Goal: Go to known website: Access a specific website the user already knows

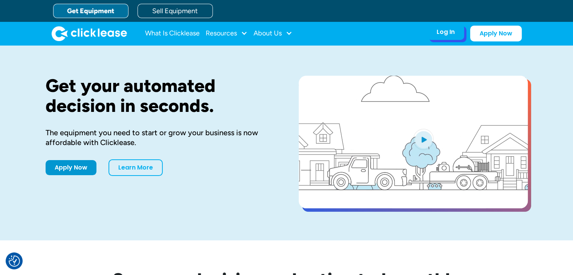
click at [457, 31] on div "Log In Account login I use Clicklease to get my equipment Partner Portal I offe…" at bounding box center [445, 32] width 37 height 16
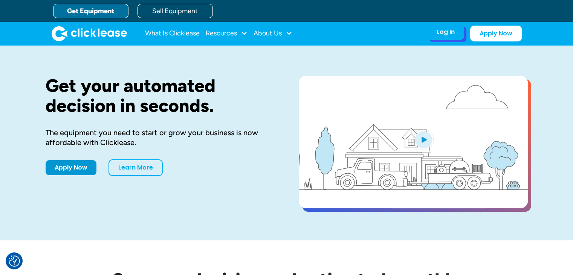
click at [443, 32] on div "Log In" at bounding box center [446, 32] width 18 height 8
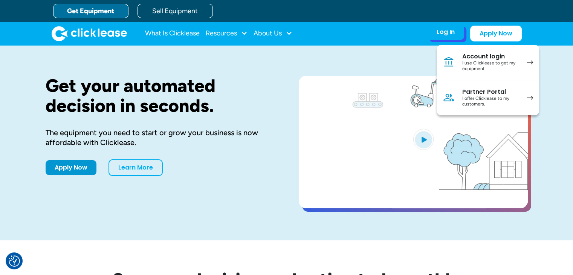
click at [509, 60] on div "I use Clicklease to get my equipment" at bounding box center [490, 66] width 57 height 12
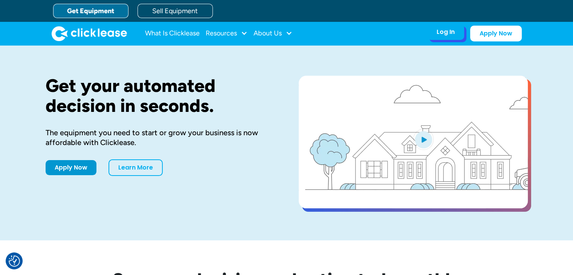
click at [452, 36] on div "Log In Account login I use Clicklease to get my equipment Partner Portal I offe…" at bounding box center [445, 32] width 37 height 16
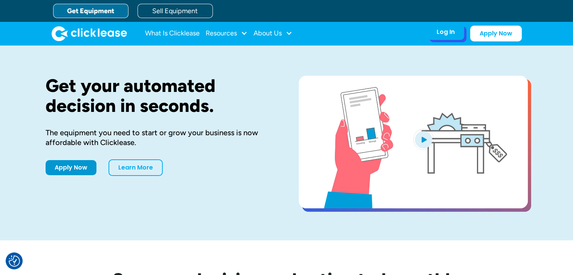
click at [446, 31] on div "Log In" at bounding box center [446, 32] width 18 height 8
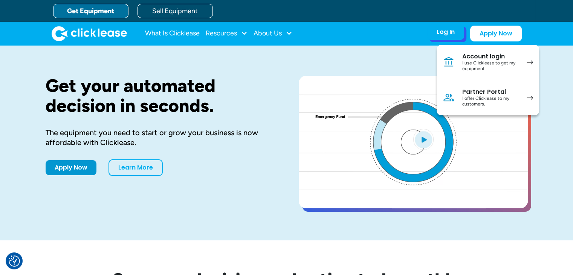
click at [498, 97] on div "I offer Clicklease to my customers." at bounding box center [490, 102] width 57 height 12
